Goal: Task Accomplishment & Management: Complete application form

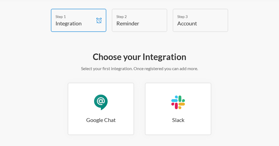
scroll to position [18, 0]
click at [141, 17] on div "Step 2" at bounding box center [136, 17] width 38 height 6
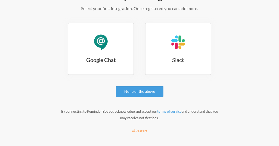
scroll to position [80, 0]
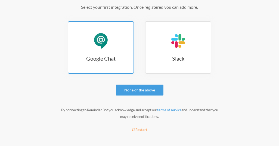
click at [110, 46] on link "Google Chat Google Chat" at bounding box center [101, 47] width 66 height 52
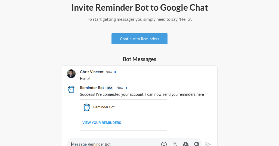
scroll to position [69, 0]
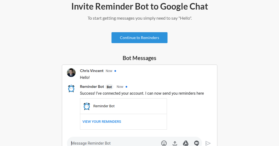
click at [144, 36] on link "Continue to Reminders" at bounding box center [140, 37] width 56 height 11
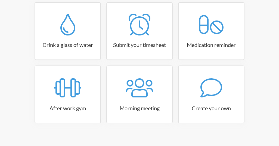
scroll to position [102, 0]
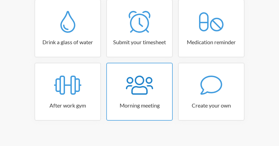
click at [158, 94] on div at bounding box center [139, 85] width 65 height 22
select select "08:30:00"
select select "true"
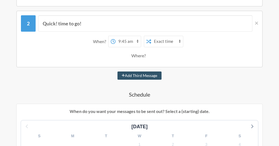
scroll to position [147, 0]
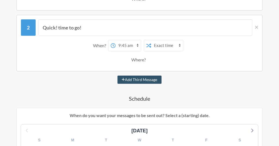
click at [138, 46] on select "12:00 am 12:15 am 12:30 am 12:45 am 1:00 am 1:15 am 1:30 am 1:45 am 2:00 am 2:1…" at bounding box center [128, 45] width 25 height 11
select select "18:00:00"
click at [116, 40] on select "12:00 am 12:15 am 12:30 am 12:45 am 1:00 am 1:15 am 1:30 am 1:45 am 2:00 am 2:1…" at bounding box center [128, 45] width 25 height 11
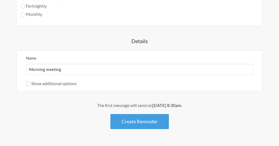
scroll to position [394, 0]
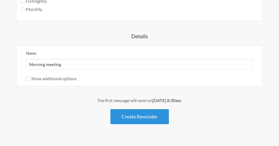
click at [143, 113] on button "Create Reminder" at bounding box center [140, 116] width 59 height 15
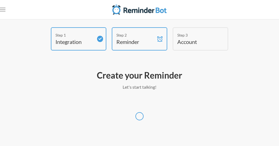
scroll to position [0, 0]
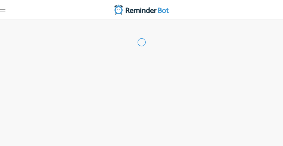
select select "SL"
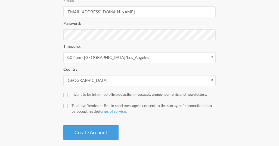
scroll to position [131, 0]
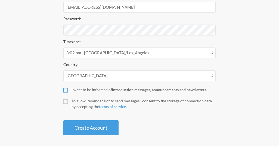
click at [68, 90] on input "I want to be informed of introduction messages, announcements and newsletters." at bounding box center [65, 90] width 4 height 4
checkbox input "true"
click at [66, 100] on input "To allow Reminder Bot to send messages I consent to the storage of connection d…" at bounding box center [65, 101] width 4 height 4
checkbox input "true"
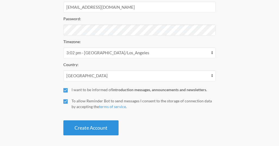
click at [103, 128] on button "Create Account" at bounding box center [90, 127] width 55 height 15
click at [105, 123] on button "Create Account" at bounding box center [90, 127] width 55 height 15
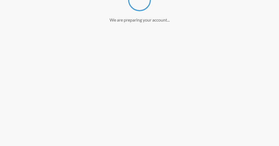
scroll to position [111, 0]
